Goal: Find specific page/section: Find specific page/section

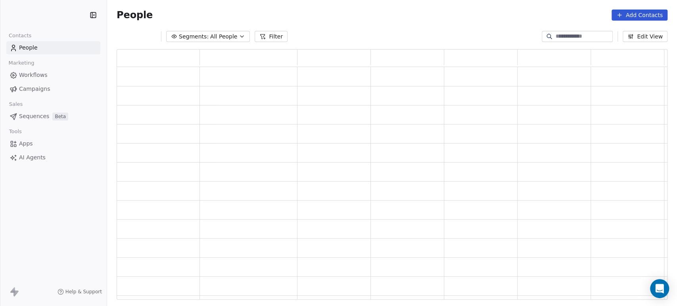
scroll to position [243, 515]
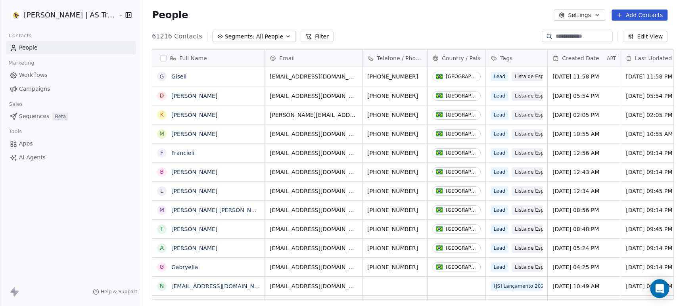
click at [92, 88] on link "Campaigns" at bounding box center [70, 88] width 129 height 13
